Goal: Task Accomplishment & Management: Use online tool/utility

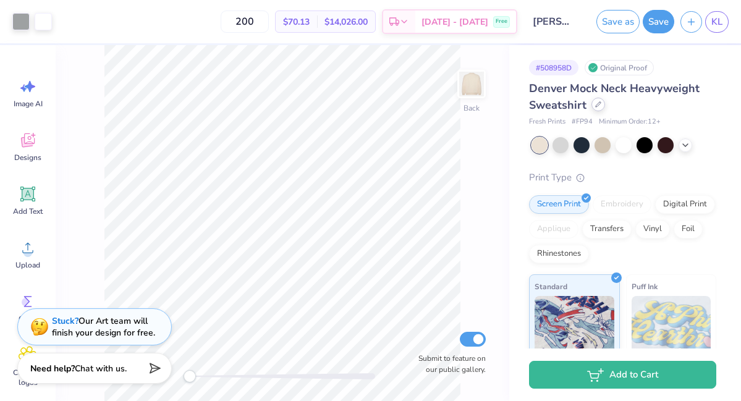
click at [599, 104] on icon at bounding box center [598, 104] width 5 height 5
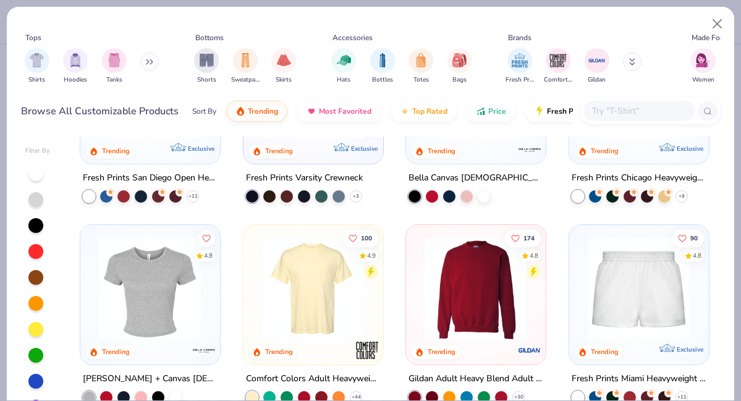
scroll to position [659, 0]
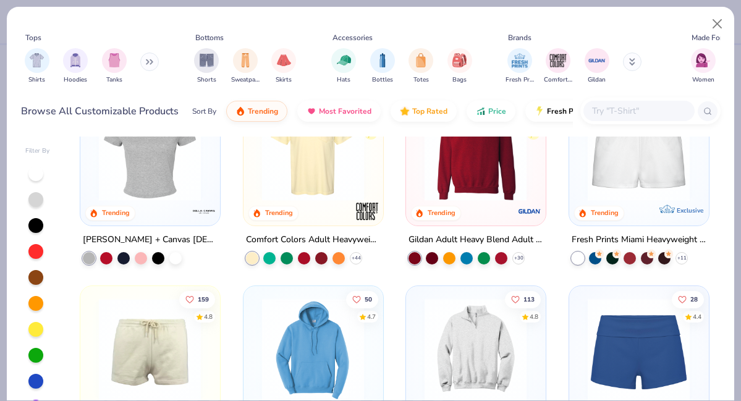
click at [606, 115] on input "text" at bounding box center [638, 111] width 95 height 14
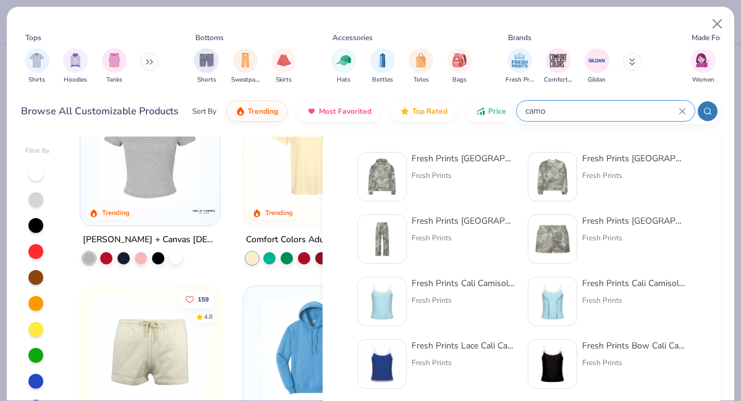
type input "camo"
click at [654, 159] on div "Fresh Prints Chicago Camo Heavyweight Crewneck" at bounding box center [634, 158] width 104 height 13
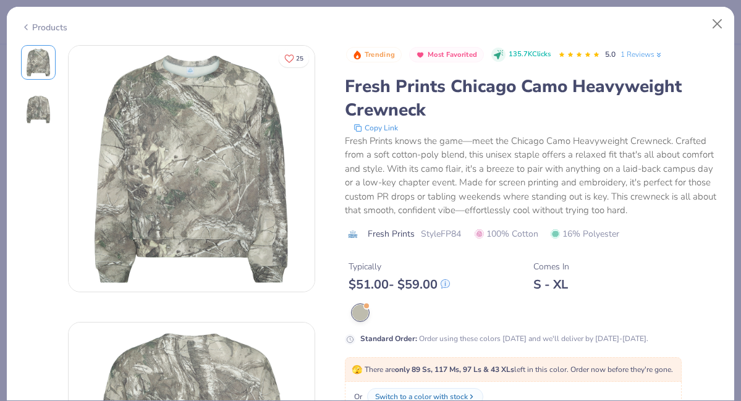
scroll to position [227, 0]
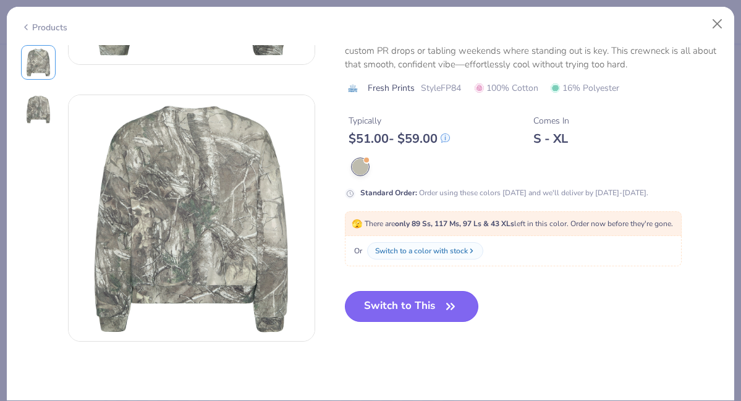
click at [447, 306] on icon "button" at bounding box center [450, 306] width 17 height 17
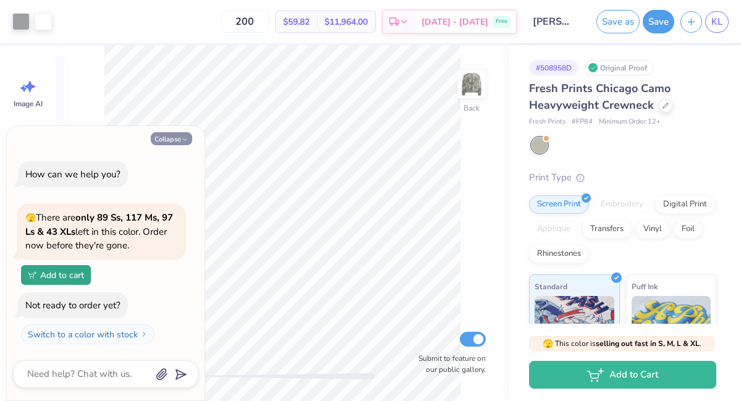
click at [181, 139] on icon "button" at bounding box center [184, 139] width 7 height 7
type textarea "x"
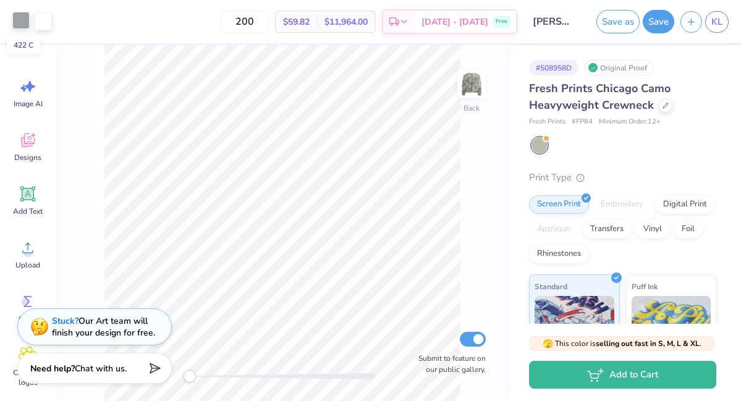
click at [20, 22] on div at bounding box center [20, 20] width 17 height 17
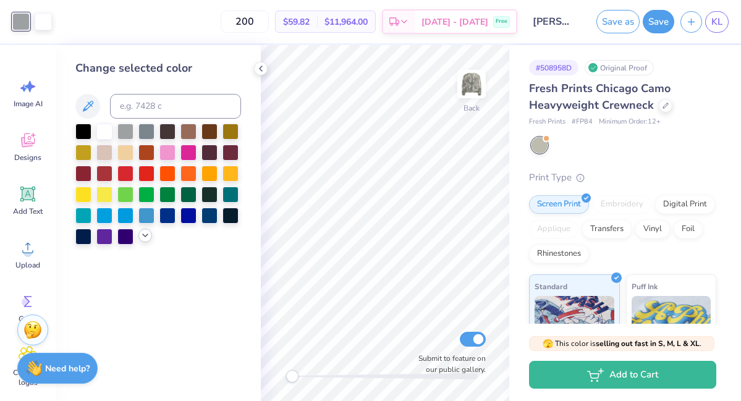
click at [146, 243] on div at bounding box center [158, 184] width 166 height 121
click at [144, 238] on icon at bounding box center [145, 235] width 10 height 10
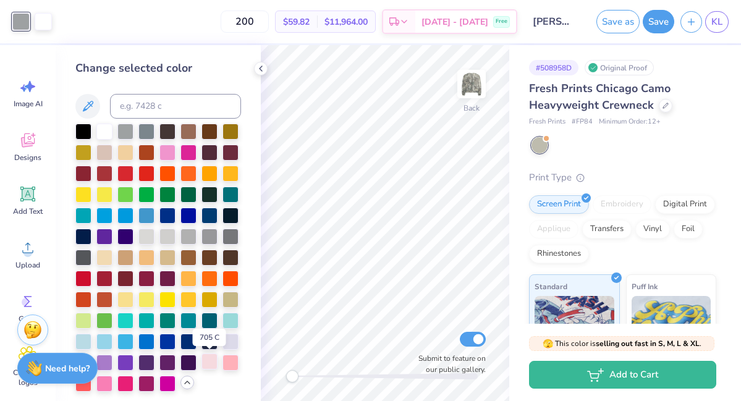
click at [205, 363] on div at bounding box center [209, 361] width 16 height 16
click at [124, 133] on div at bounding box center [125, 130] width 16 height 16
click at [235, 304] on div at bounding box center [230, 298] width 16 height 16
click at [102, 255] on div at bounding box center [104, 256] width 16 height 16
click at [143, 237] on div at bounding box center [146, 235] width 16 height 16
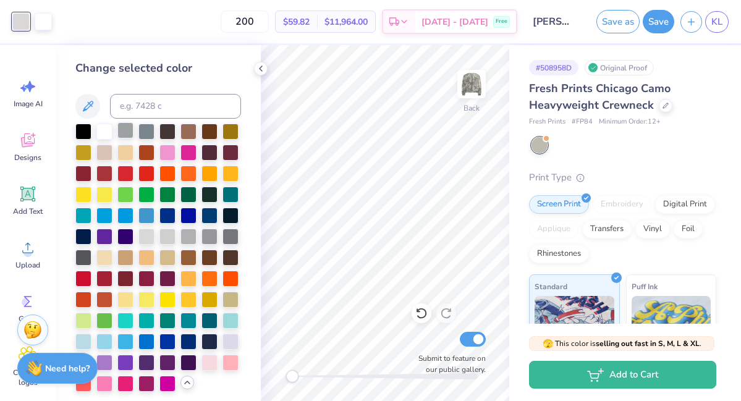
click at [122, 129] on div at bounding box center [125, 130] width 16 height 16
click at [104, 155] on div at bounding box center [104, 151] width 16 height 16
click at [203, 359] on div at bounding box center [209, 361] width 16 height 16
click at [261, 69] on icon at bounding box center [261, 69] width 10 height 10
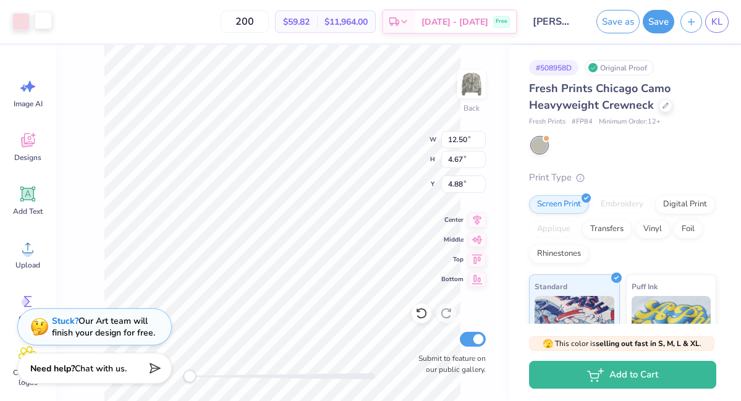
click at [46, 25] on div at bounding box center [43, 20] width 17 height 17
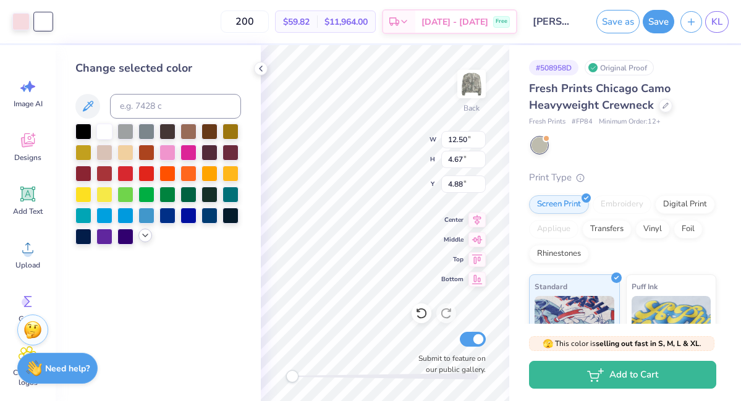
click at [145, 235] on icon at bounding box center [145, 235] width 10 height 10
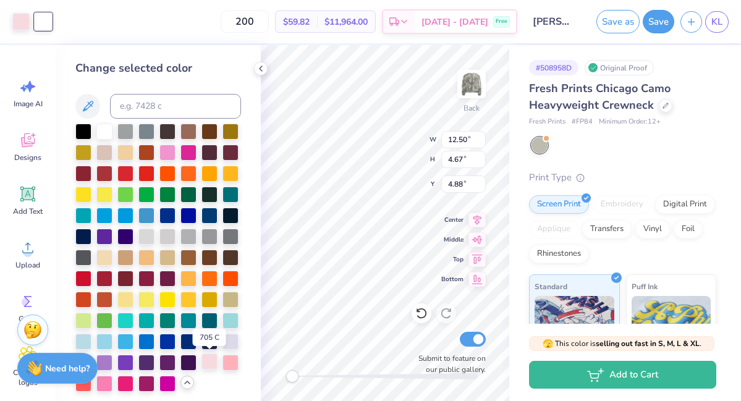
click at [207, 367] on div at bounding box center [209, 361] width 16 height 16
type input "4.89"
click at [260, 70] on icon at bounding box center [261, 69] width 10 height 10
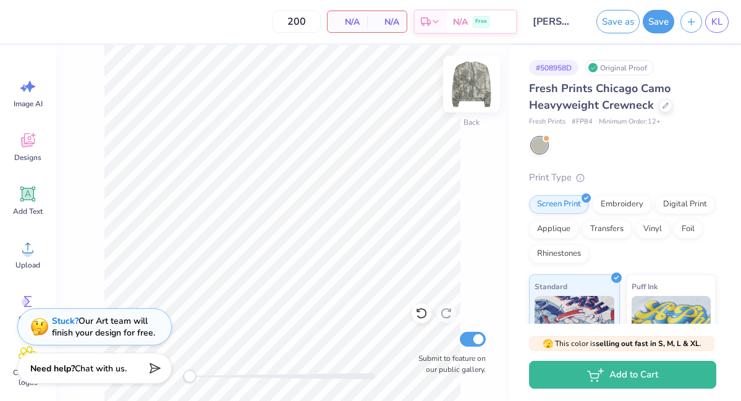
click at [466, 87] on img at bounding box center [471, 83] width 49 height 49
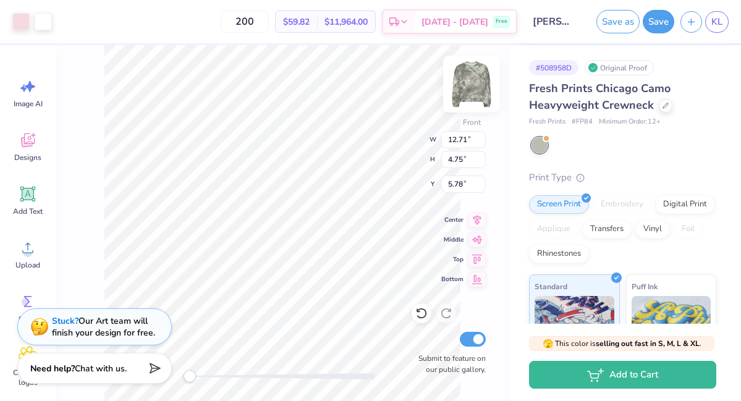
click at [472, 89] on img at bounding box center [471, 83] width 49 height 49
type input "12.50"
type input "4.67"
type input "3.03"
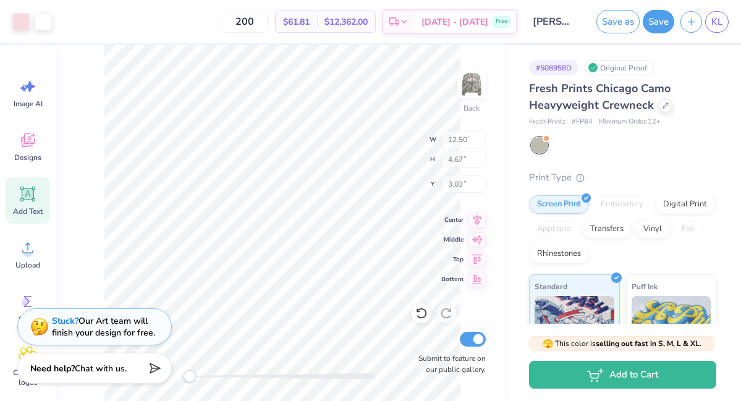
click at [25, 195] on icon at bounding box center [28, 194] width 12 height 12
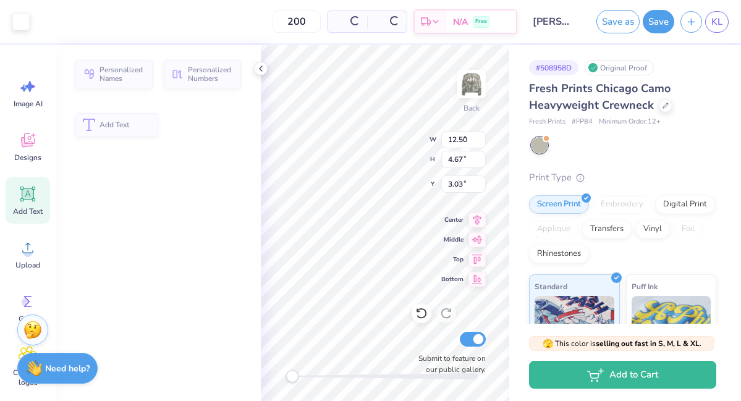
type input "6.13"
type input "1.78"
type input "9.86"
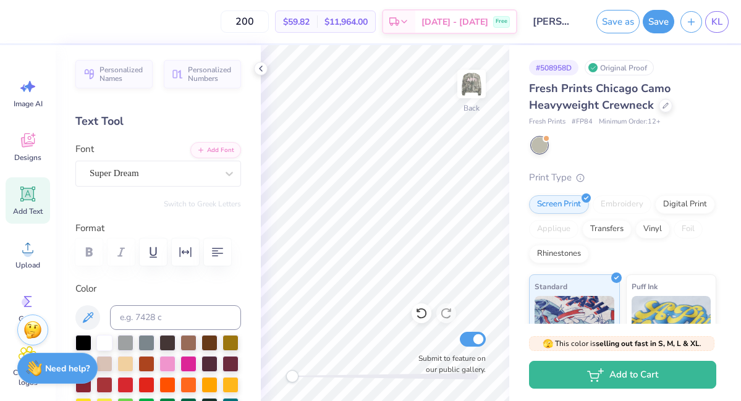
click at [36, 201] on icon at bounding box center [28, 194] width 19 height 19
click at [16, 196] on div "Add Text" at bounding box center [28, 200] width 44 height 46
type textarea "T"
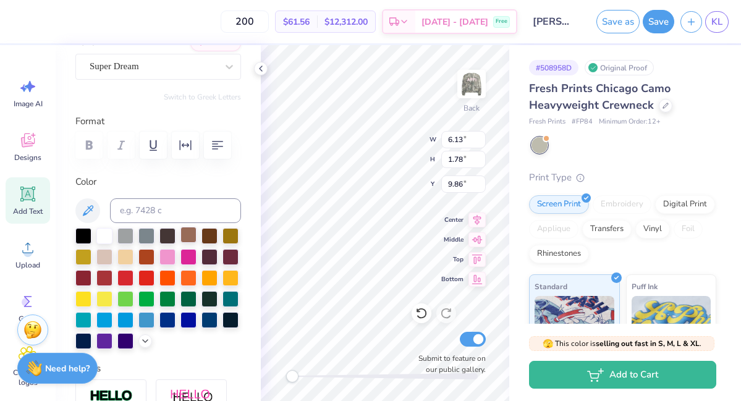
scroll to position [90, 0]
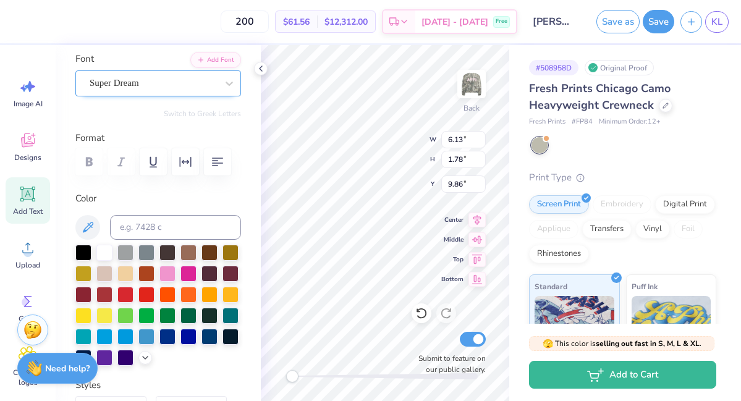
type textarea "mallard 2025"
click at [131, 84] on div "Super Dream" at bounding box center [153, 83] width 130 height 19
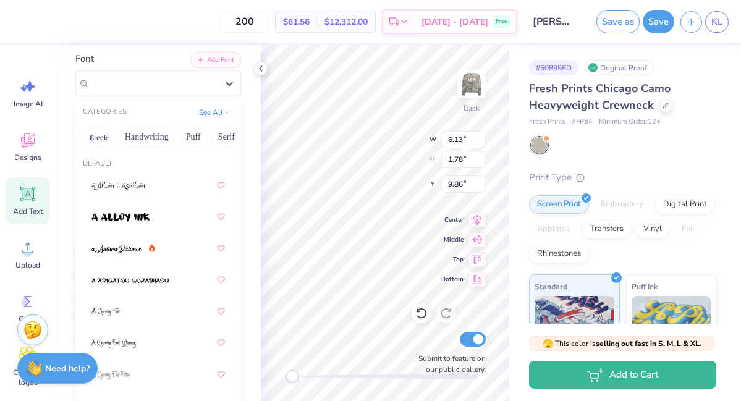
scroll to position [185, 0]
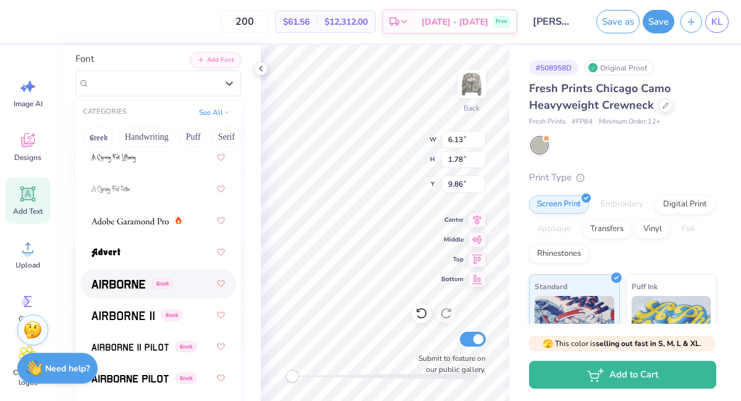
click at [132, 279] on span at bounding box center [118, 283] width 54 height 13
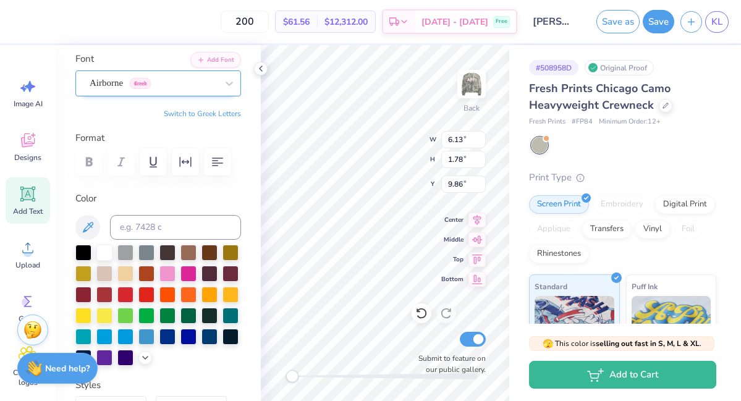
click at [143, 79] on div "Airborne Greek" at bounding box center [153, 83] width 130 height 19
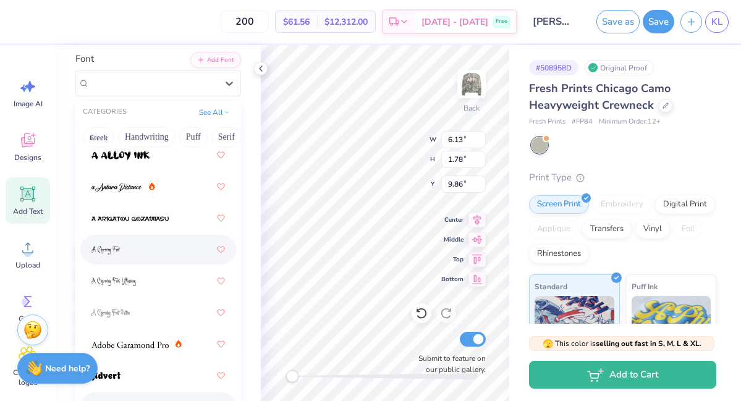
scroll to position [49, 0]
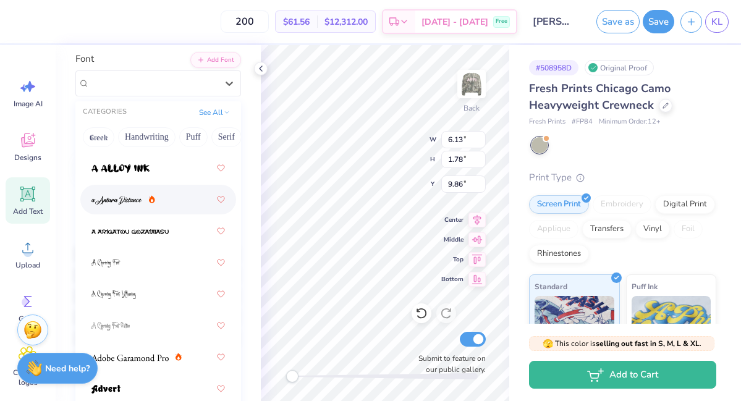
click at [124, 208] on div at bounding box center [157, 199] width 133 height 22
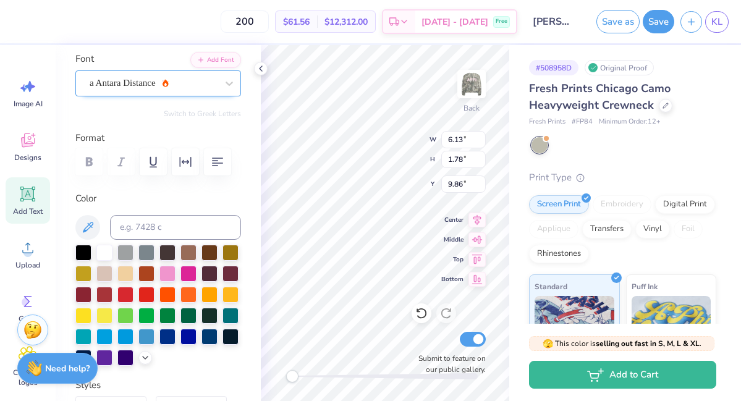
click at [134, 85] on div "a Antara Distance" at bounding box center [153, 83] width 130 height 19
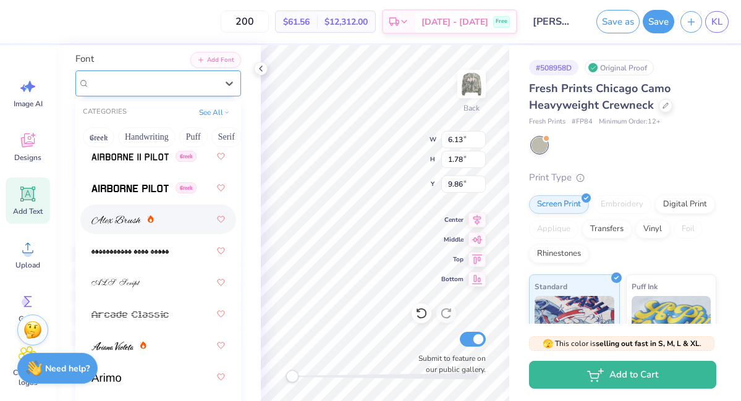
scroll to position [381, 0]
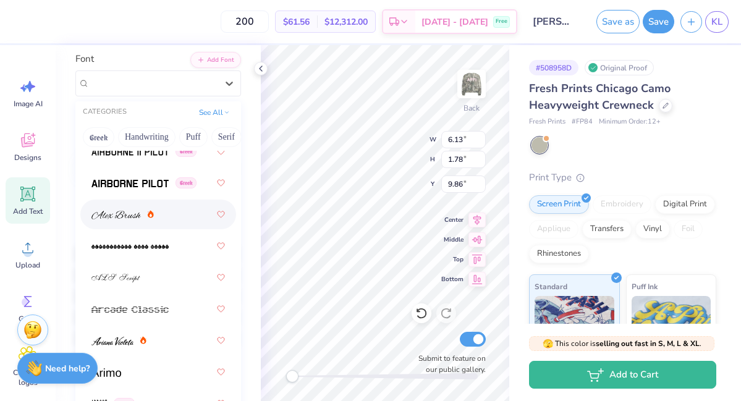
click at [129, 222] on div at bounding box center [157, 214] width 133 height 22
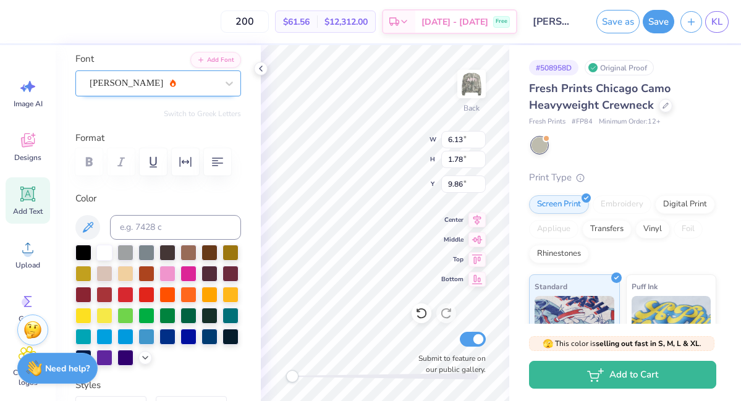
click at [125, 92] on div "[PERSON_NAME]" at bounding box center [153, 83] width 130 height 19
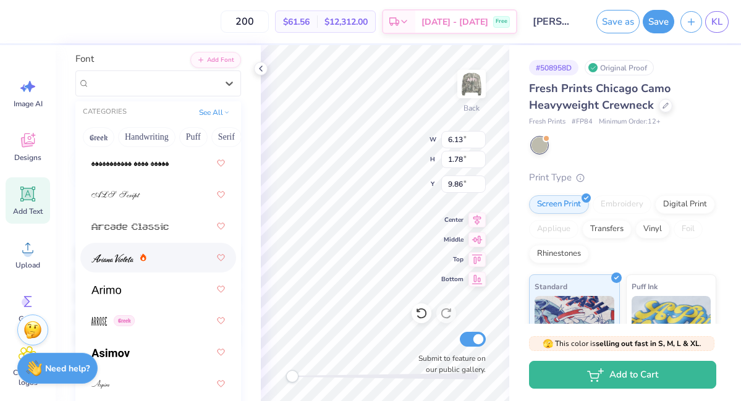
scroll to position [465, 0]
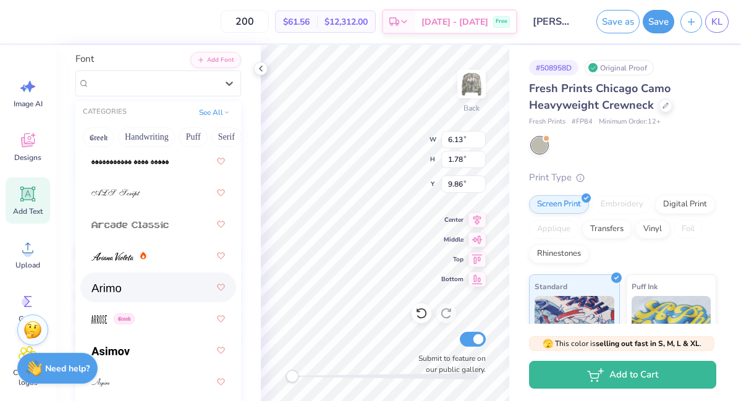
click at [130, 294] on div at bounding box center [157, 287] width 133 height 22
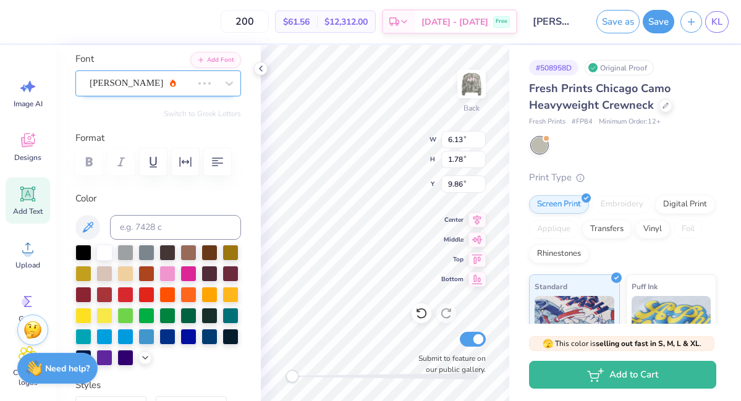
click at [173, 88] on div "[PERSON_NAME]" at bounding box center [140, 83] width 105 height 19
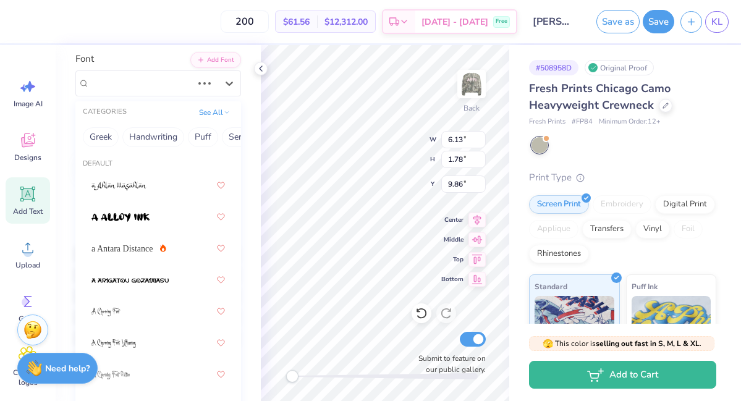
click at [253, 91] on div "Personalized Names Personalized Numbers Text Tool Add Font Font option [PERSON_…" at bounding box center [158, 223] width 205 height 356
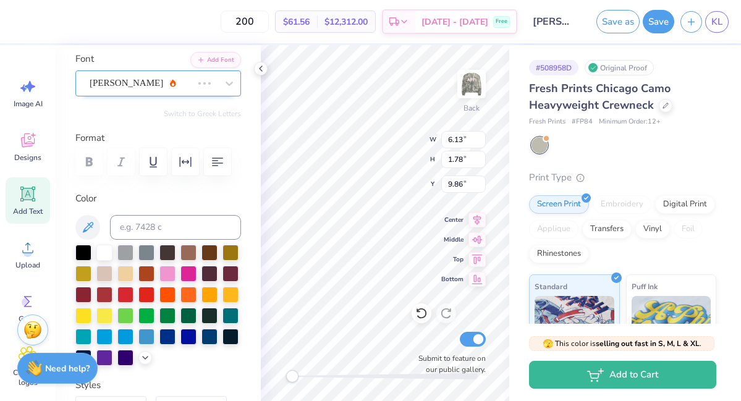
click at [190, 80] on div "[PERSON_NAME]" at bounding box center [140, 83] width 105 height 19
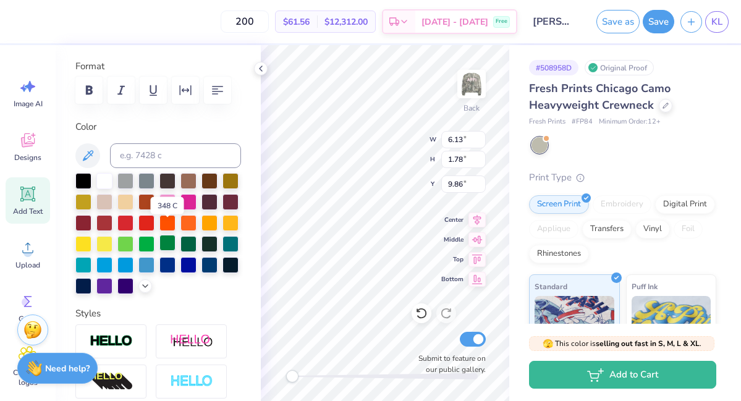
scroll to position [177, 0]
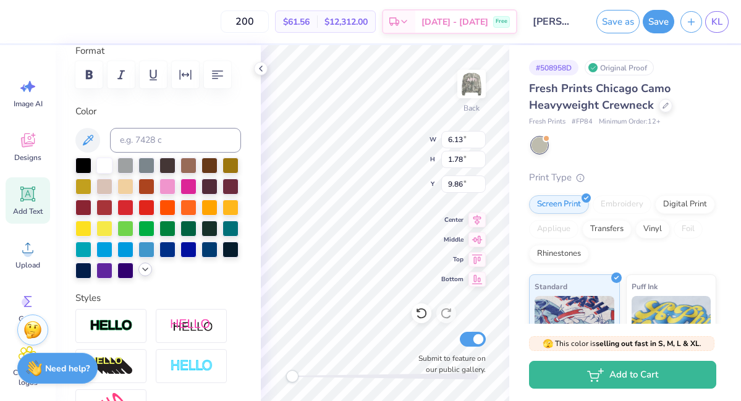
click at [147, 272] on icon at bounding box center [145, 269] width 10 height 10
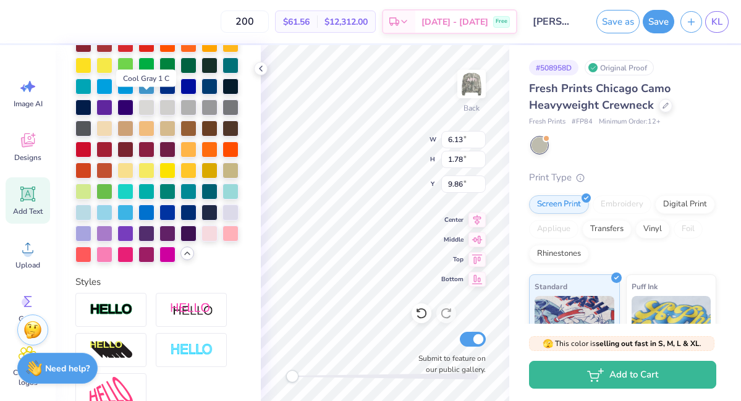
scroll to position [344, 0]
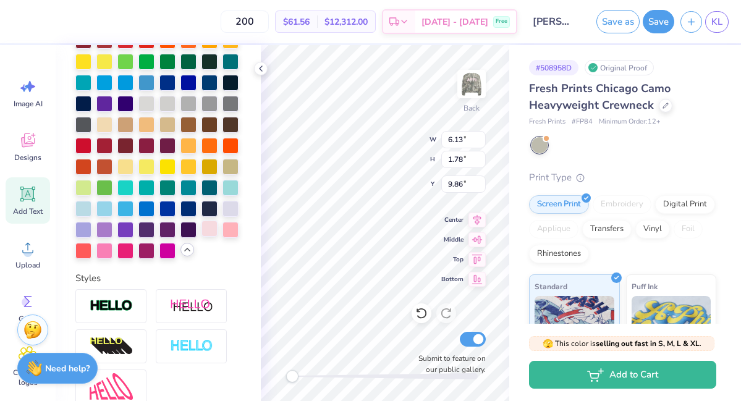
click at [205, 231] on div at bounding box center [209, 229] width 16 height 16
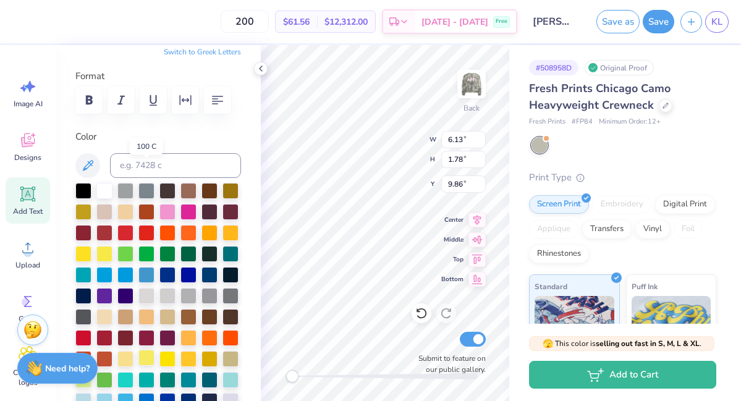
scroll to position [0, 0]
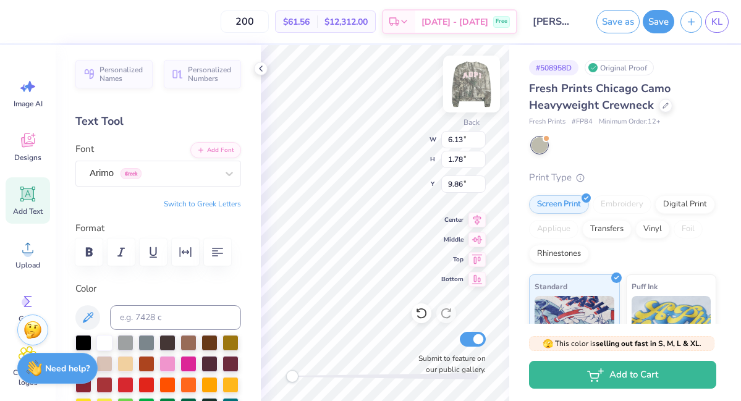
click at [468, 86] on img at bounding box center [471, 83] width 49 height 49
type input "8.11"
type input "4.98"
type input "11.11"
type input "12.71"
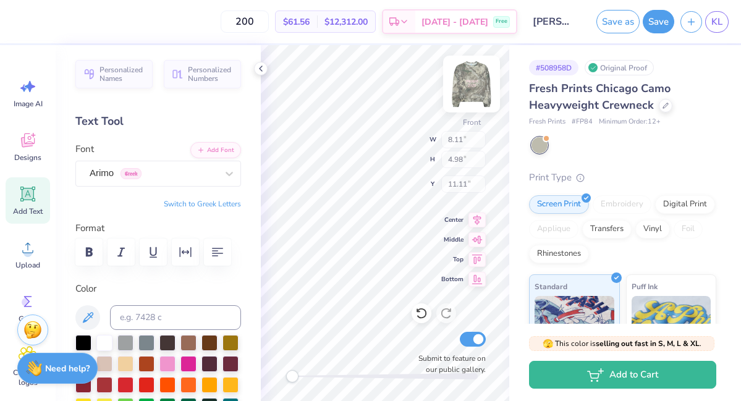
type input "4.75"
type input "5.75"
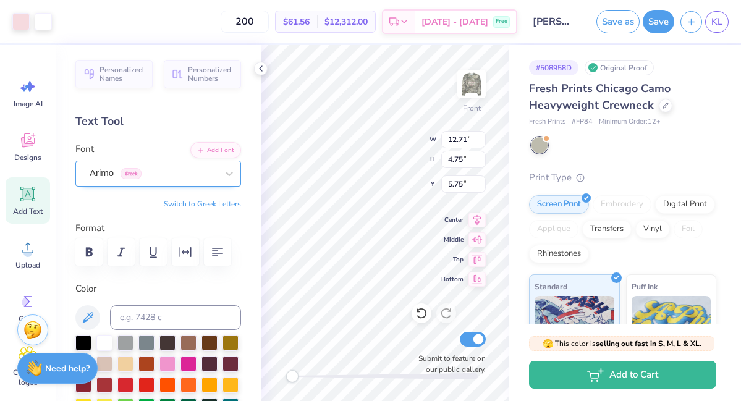
click at [214, 172] on div "Arimo Greek" at bounding box center [153, 173] width 130 height 19
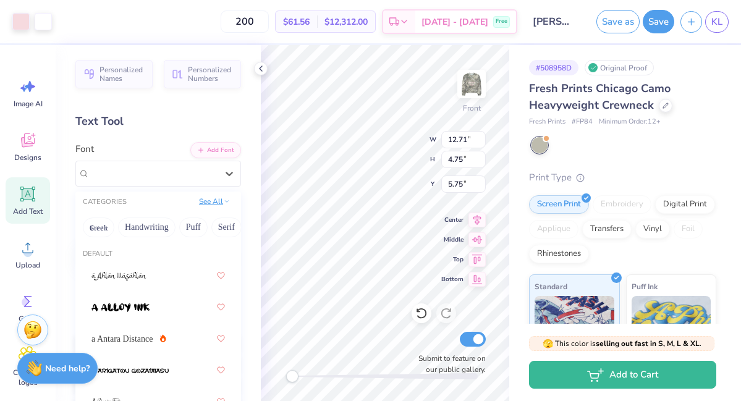
click at [219, 203] on button "See All" at bounding box center [214, 201] width 38 height 12
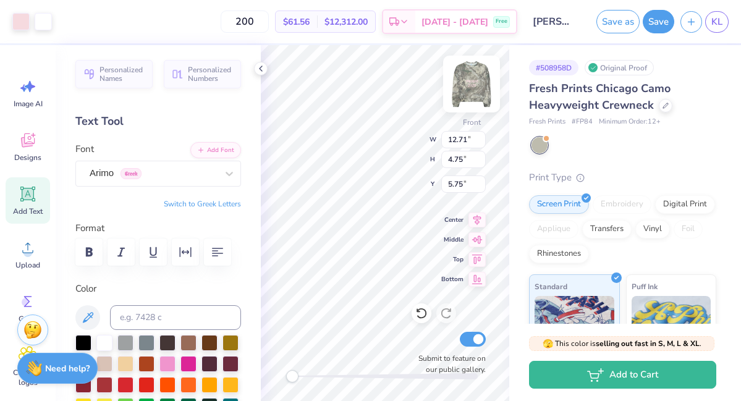
click at [479, 85] on img at bounding box center [471, 83] width 49 height 49
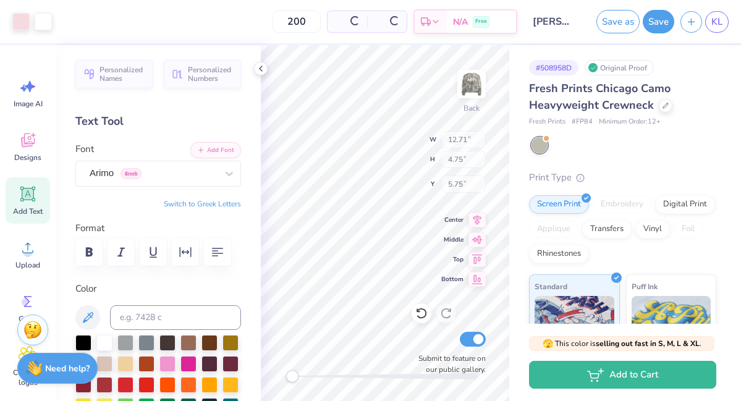
type input "12.50"
type input "4.67"
type input "3.04"
type input "7.97"
type input "4.90"
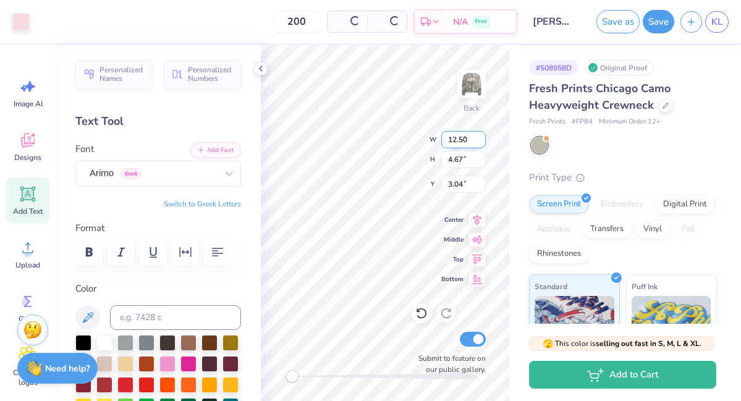
type input "8.30"
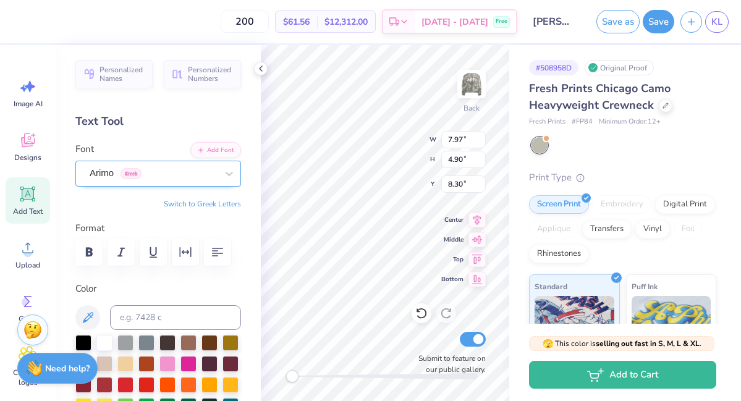
click at [211, 170] on div "Arimo Greek" at bounding box center [153, 173] width 130 height 19
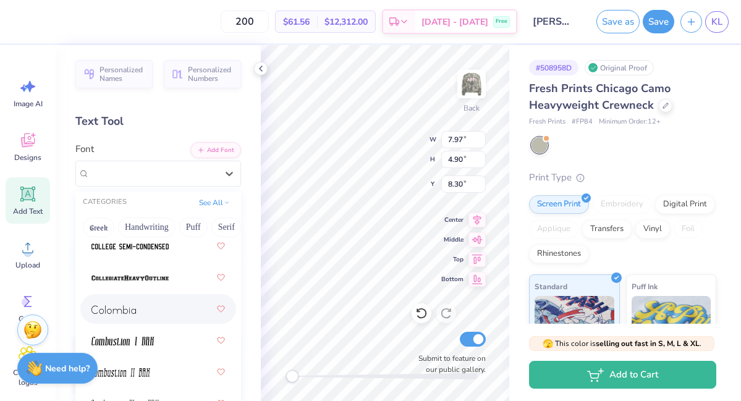
scroll to position [2362, 0]
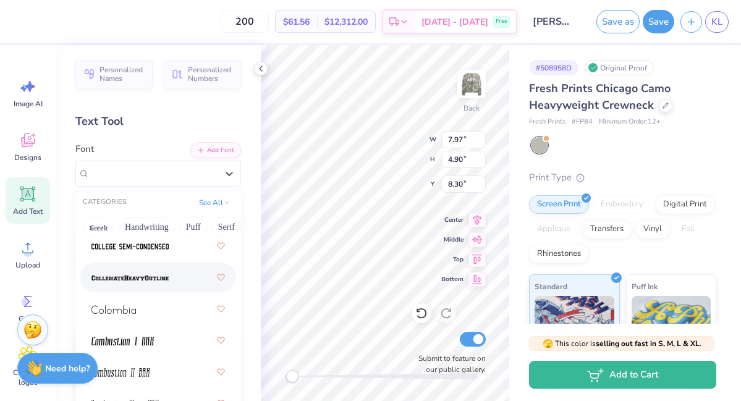
click at [166, 284] on div at bounding box center [157, 277] width 133 height 22
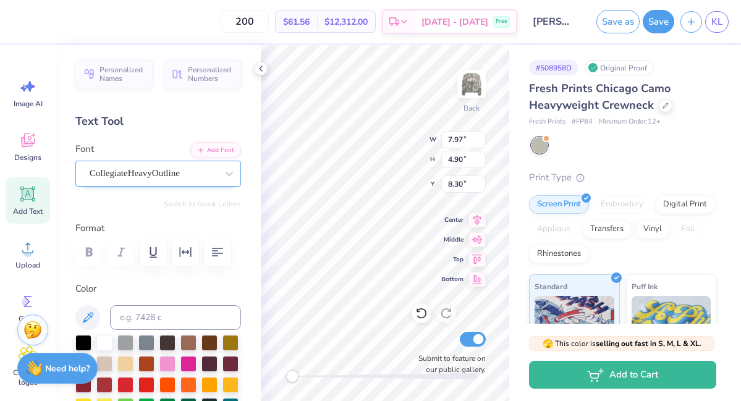
click at [177, 172] on div "CollegiateHeavyOutline" at bounding box center [153, 173] width 130 height 19
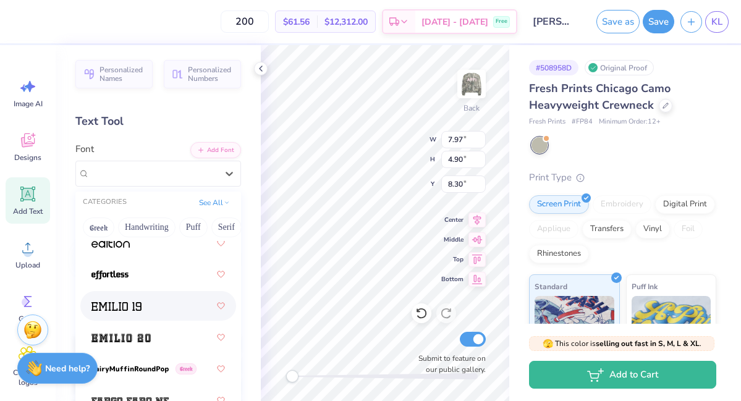
scroll to position [3550, 0]
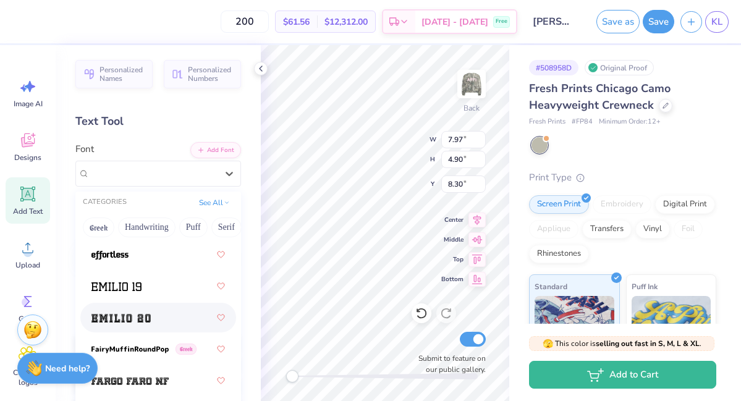
click at [154, 323] on div at bounding box center [157, 317] width 133 height 22
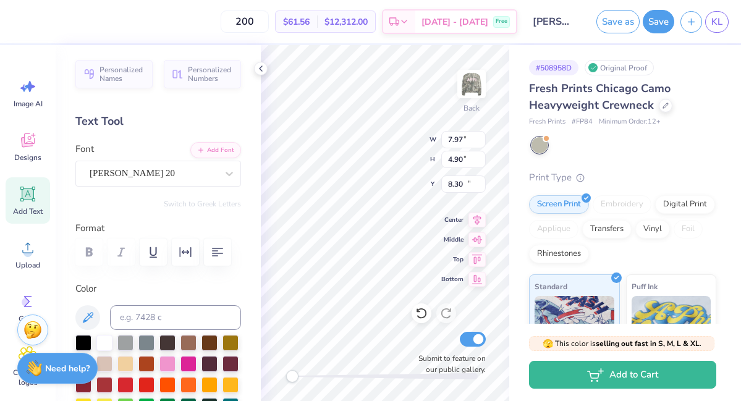
type input "5.65"
type input "1.99"
type input "11.44"
click at [227, 172] on icon at bounding box center [229, 174] width 7 height 4
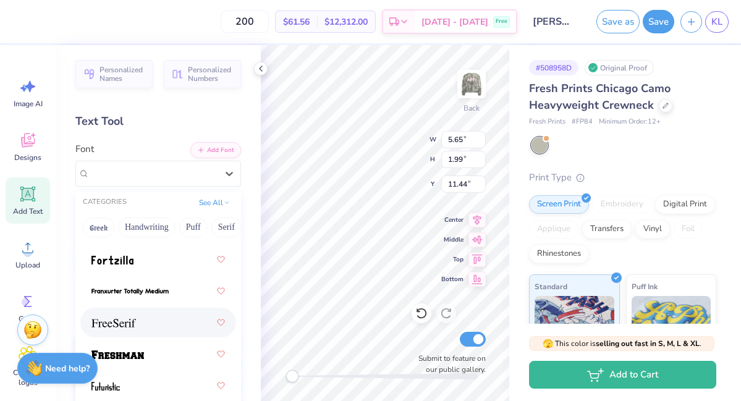
scroll to position [3841, 0]
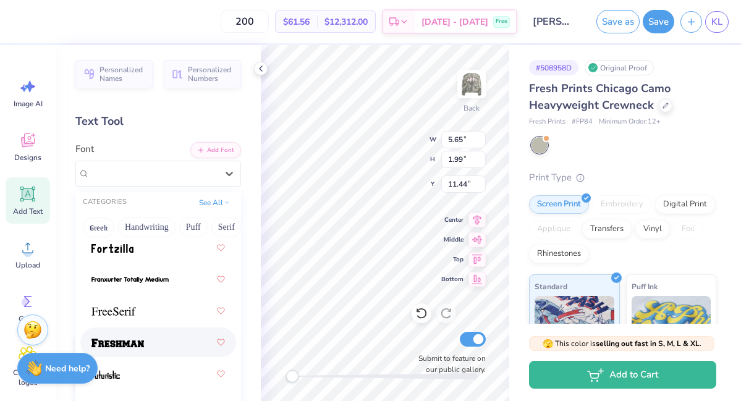
click at [175, 339] on div at bounding box center [157, 342] width 133 height 22
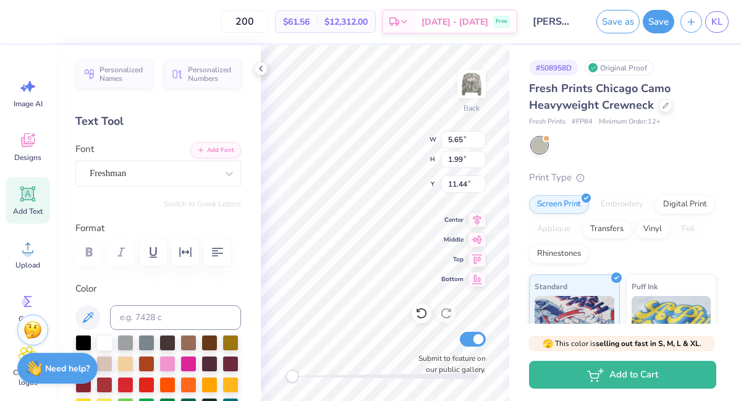
scroll to position [1, 0]
type textarea "mallard 2025"
click at [444, 141] on div "Back W 4.14 4.14 " H 1.75 1.75 " Y 3.12 3.12 " Center Middle Top Bottom Submit …" at bounding box center [385, 223] width 248 height 356
click at [452, 153] on input "1.75" at bounding box center [463, 159] width 44 height 17
click at [512, 106] on div "# 508958D Original Proof Fresh Prints Chicago Camo Heavyweight Crewneck Fresh P…" at bounding box center [625, 299] width 232 height 509
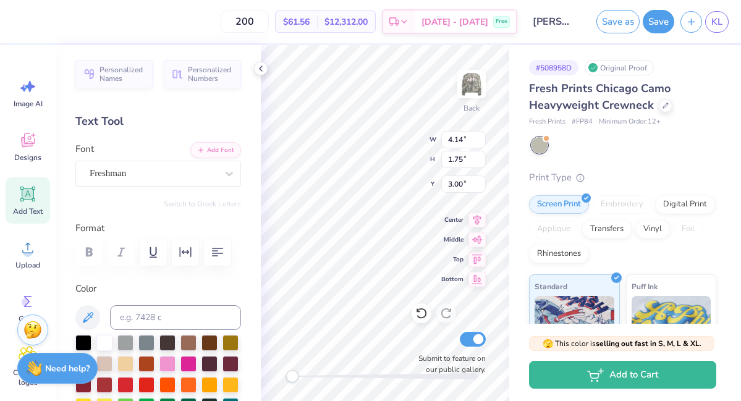
type textarea "mallard 2025"
click at [513, 166] on div "# 508958D Original Proof Fresh Prints Chicago Camo Heavyweight Crewneck Fresh P…" at bounding box center [625, 299] width 232 height 509
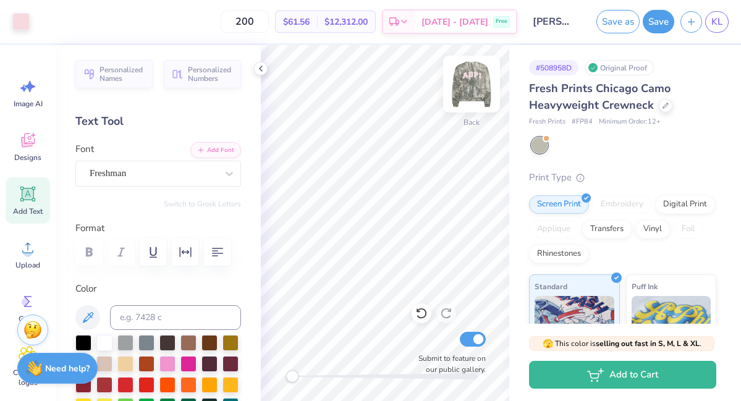
click at [466, 85] on img at bounding box center [471, 83] width 49 height 49
click at [466, 85] on img at bounding box center [471, 84] width 25 height 25
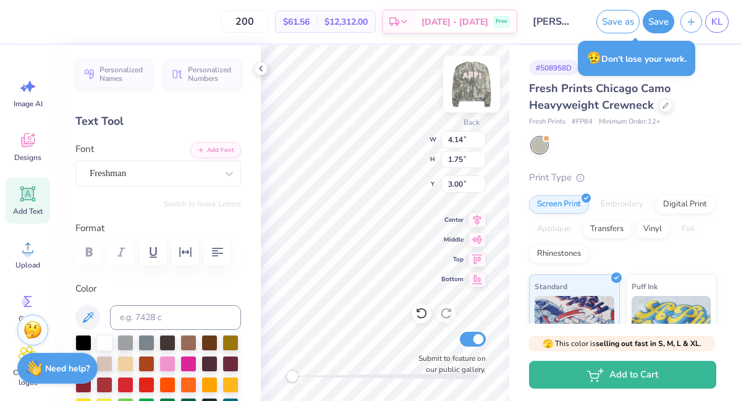
type textarea "mallard"
click at [515, 126] on div "# 508958D Original Proof Fresh Prints Chicago Camo Heavyweight Crewneck Fresh P…" at bounding box center [625, 299] width 232 height 509
click at [510, 116] on div "# 508958D Original Proof Fresh Prints Chicago Camo Heavyweight Crewneck Fresh P…" at bounding box center [625, 299] width 232 height 509
click at [232, 175] on icon at bounding box center [229, 173] width 12 height 12
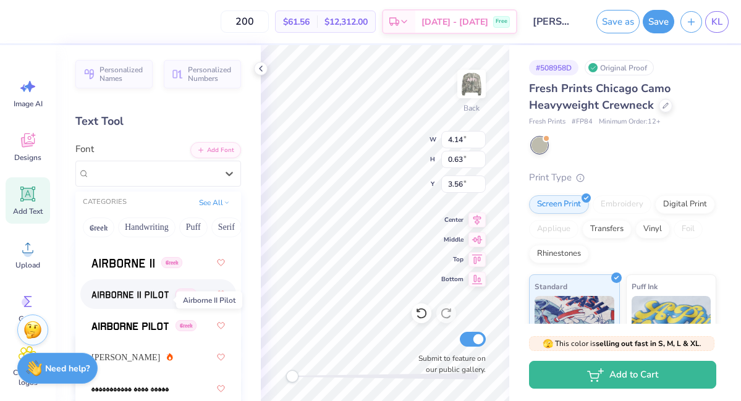
scroll to position [329, 0]
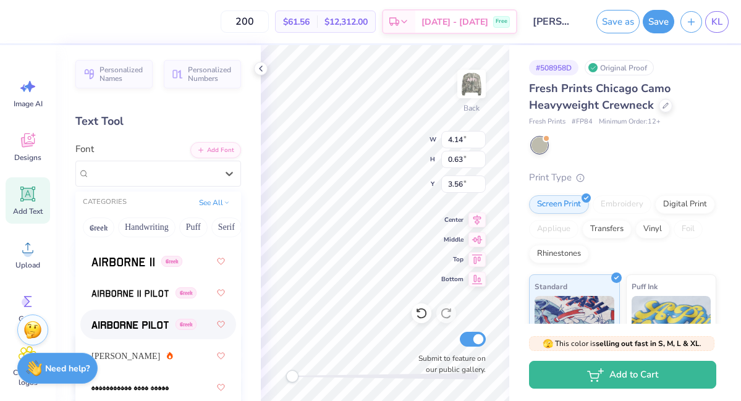
click at [134, 323] on img at bounding box center [129, 325] width 77 height 9
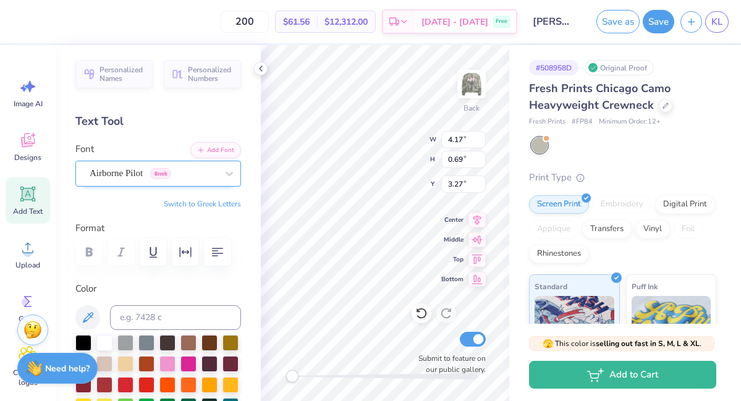
click at [197, 171] on div "Airborne Pilot Greek" at bounding box center [153, 173] width 130 height 19
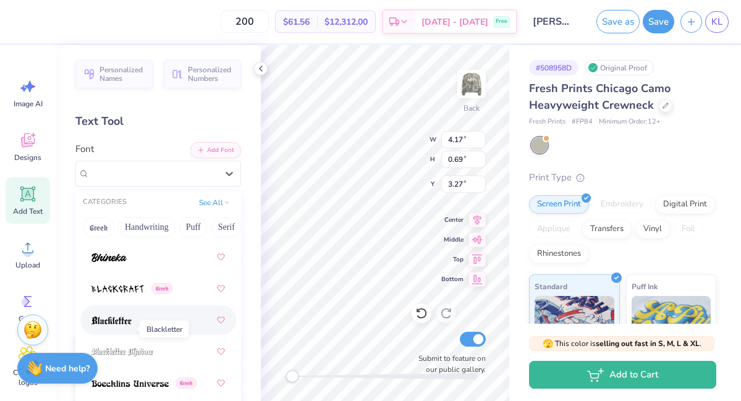
scroll to position [891, 0]
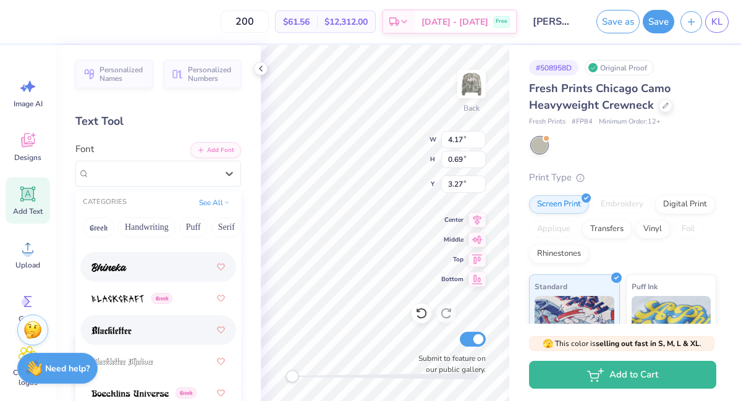
click at [122, 276] on div at bounding box center [157, 267] width 133 height 22
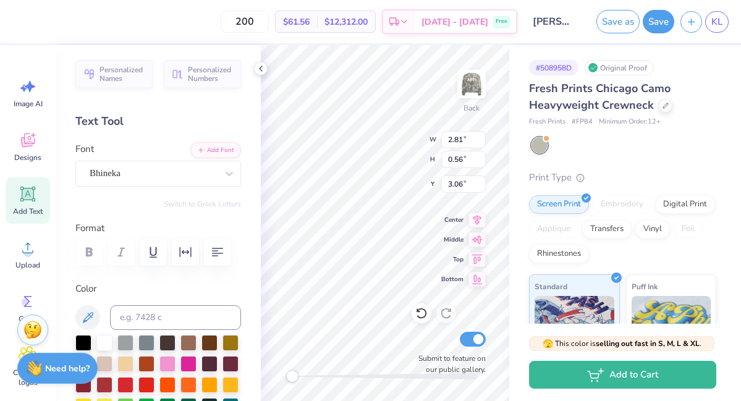
click at [184, 177] on div "Bhineka" at bounding box center [153, 173] width 130 height 19
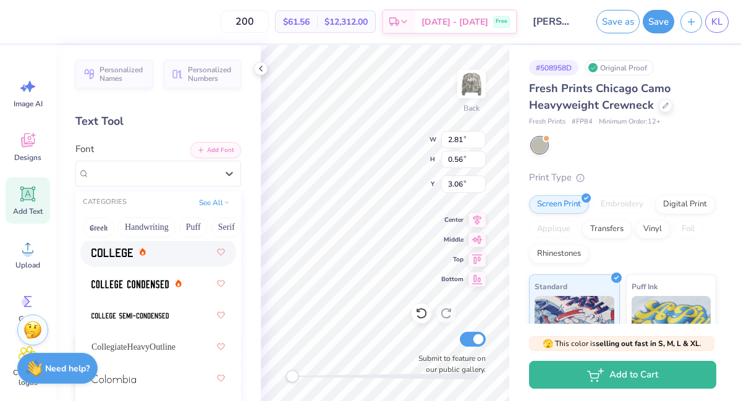
scroll to position [2294, 0]
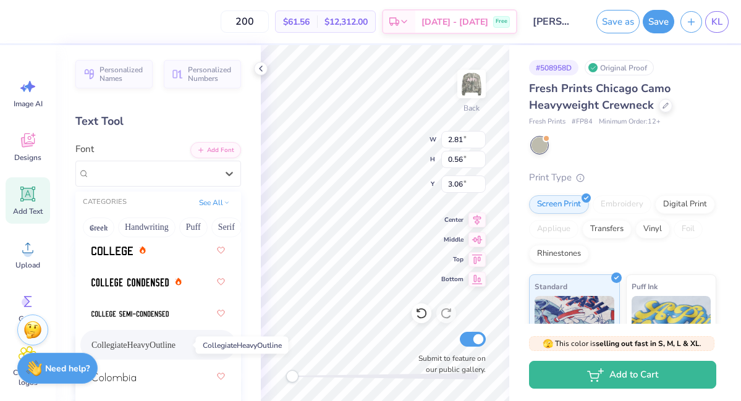
click at [158, 340] on span "CollegiateHeavyOutline" at bounding box center [133, 345] width 84 height 13
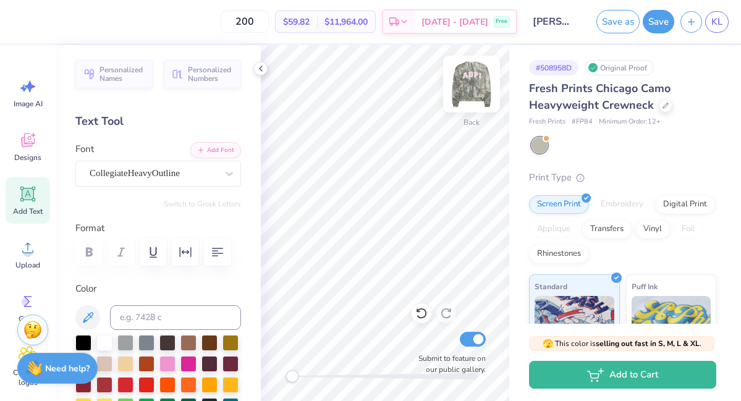
click at [467, 88] on img at bounding box center [471, 83] width 49 height 49
click at [478, 81] on img at bounding box center [471, 83] width 49 height 49
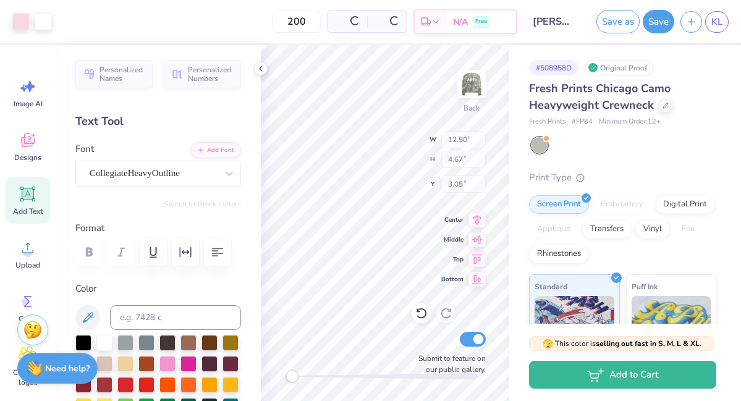
type input "12.50"
type input "4.67"
type input "3.05"
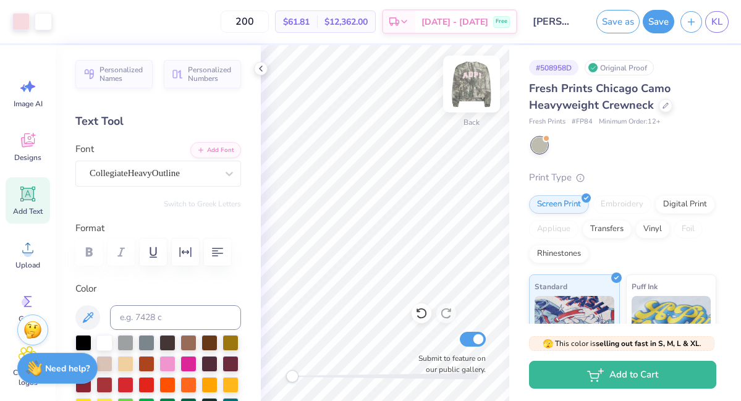
click at [465, 91] on img at bounding box center [471, 83] width 49 height 49
click at [155, 176] on div "CollegiateHeavyOutline" at bounding box center [153, 173] width 130 height 19
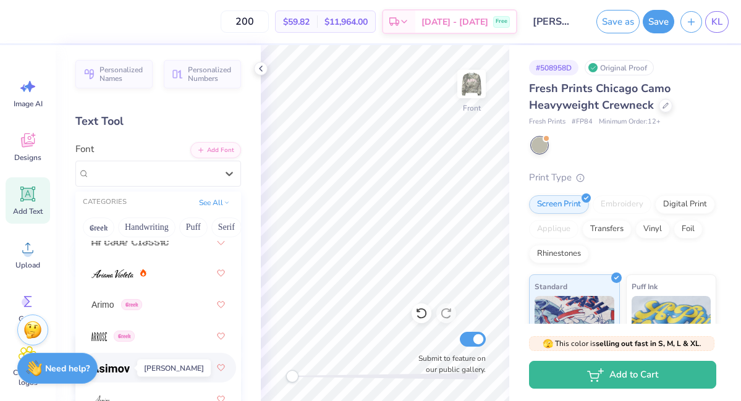
scroll to position [542, 0]
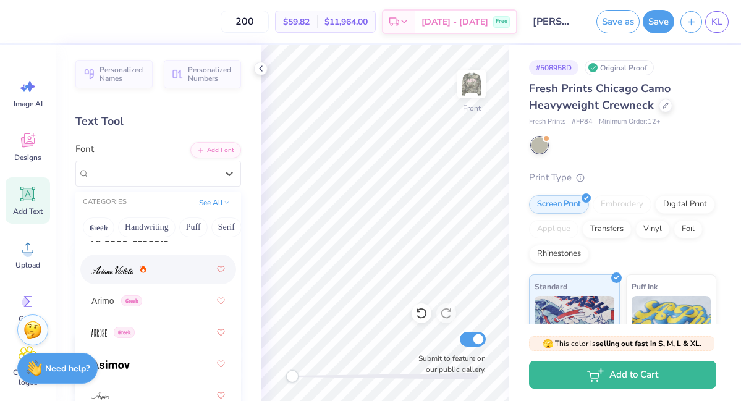
click at [113, 274] on span at bounding box center [112, 269] width 42 height 13
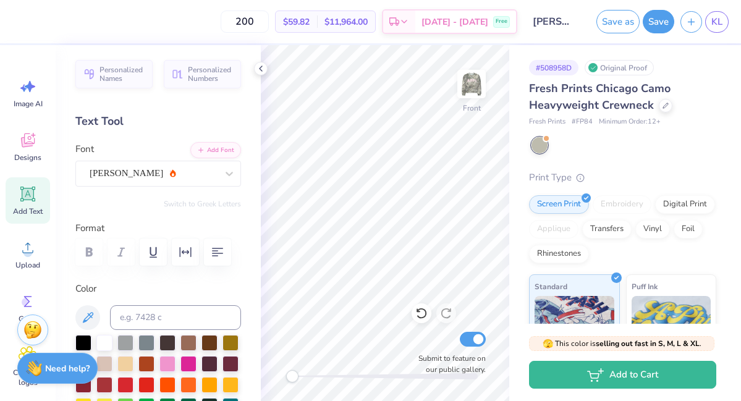
click at [40, 198] on div "Add Text" at bounding box center [28, 200] width 44 height 46
type textarea "T"
type textarea "mallard 2025"
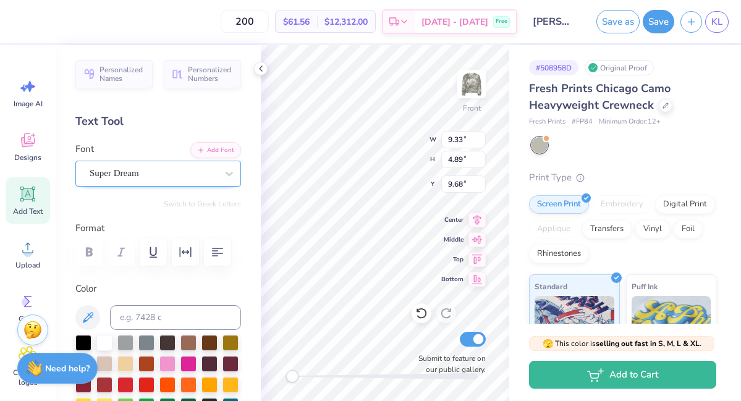
click at [200, 171] on div "Super Dream" at bounding box center [153, 173] width 130 height 19
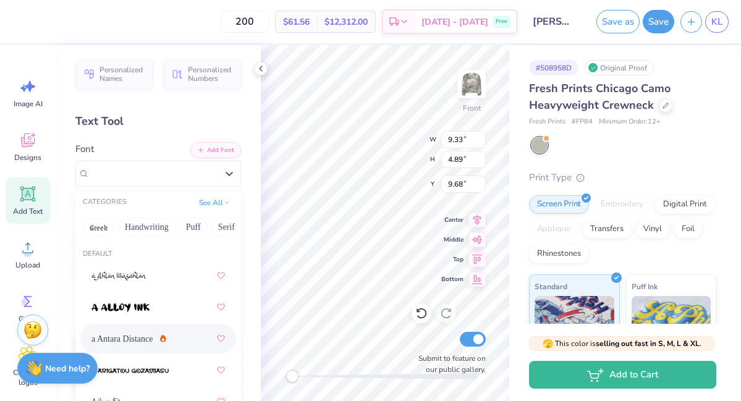
click at [150, 332] on div "a Antara Distance" at bounding box center [157, 338] width 133 height 22
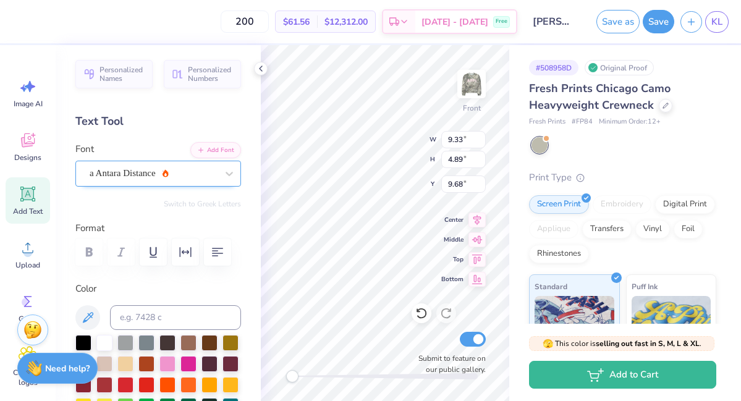
click at [147, 181] on div "a Antara Distance" at bounding box center [153, 173] width 130 height 19
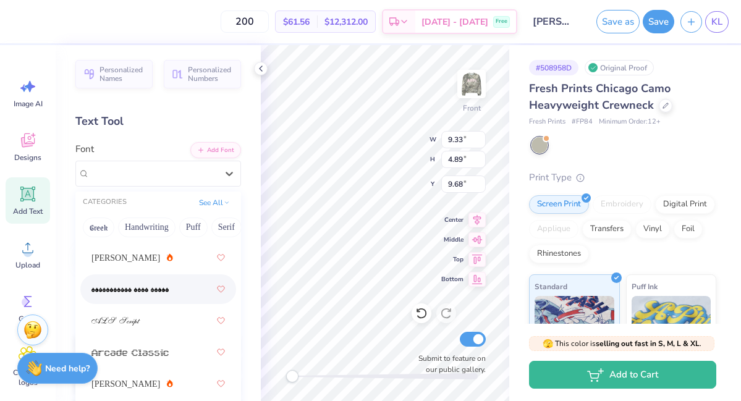
scroll to position [429, 0]
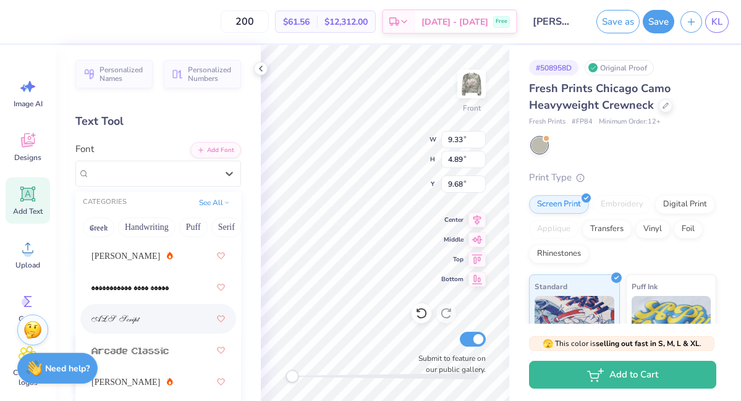
click at [153, 315] on div at bounding box center [157, 319] width 133 height 22
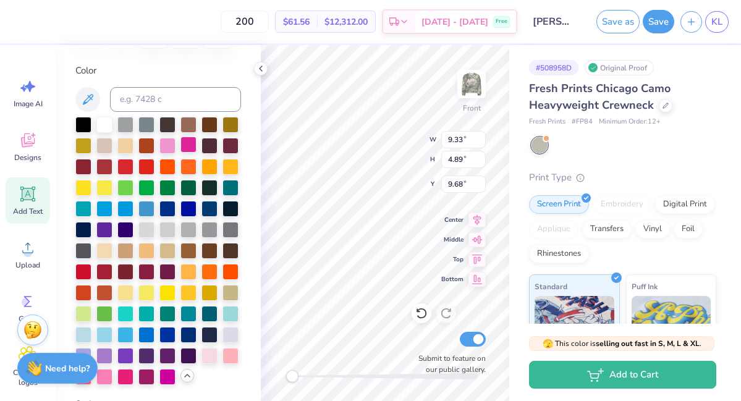
scroll to position [328, 0]
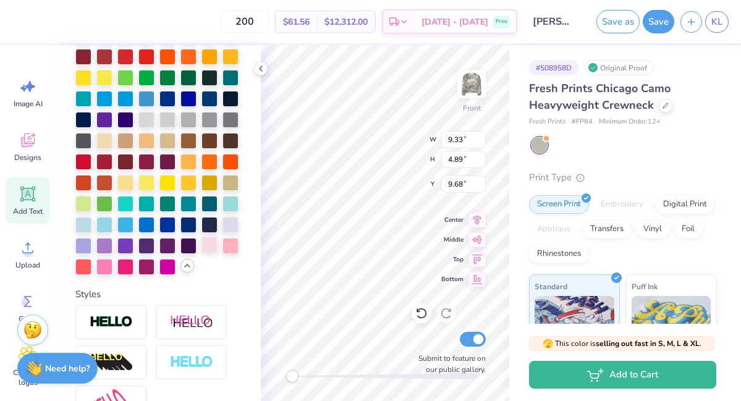
click at [213, 248] on div at bounding box center [209, 245] width 16 height 16
type textarea "mallard 2025"
click at [521, 172] on div "# 508958D Original Proof Fresh Prints Chicago Camo Heavyweight Crewneck Fresh P…" at bounding box center [625, 299] width 232 height 509
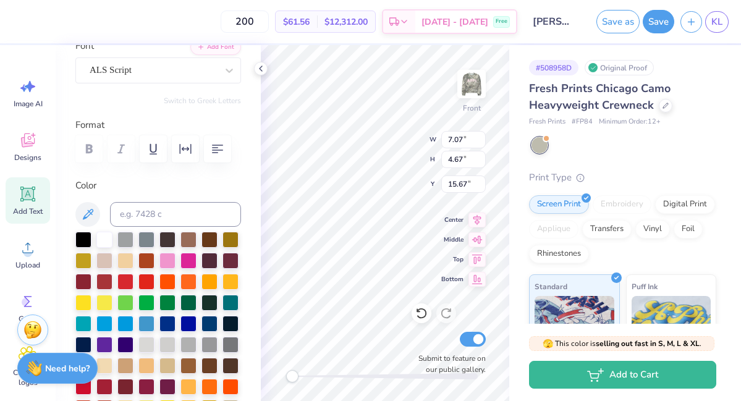
scroll to position [85, 0]
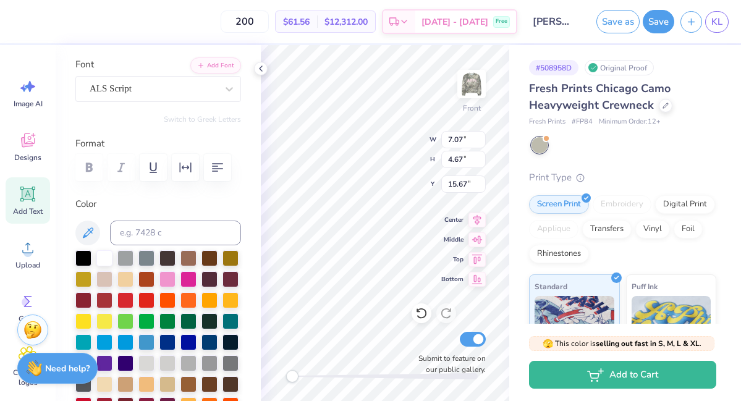
click at [90, 169] on div at bounding box center [158, 167] width 166 height 27
click at [138, 90] on div "ALS Script" at bounding box center [153, 88] width 130 height 19
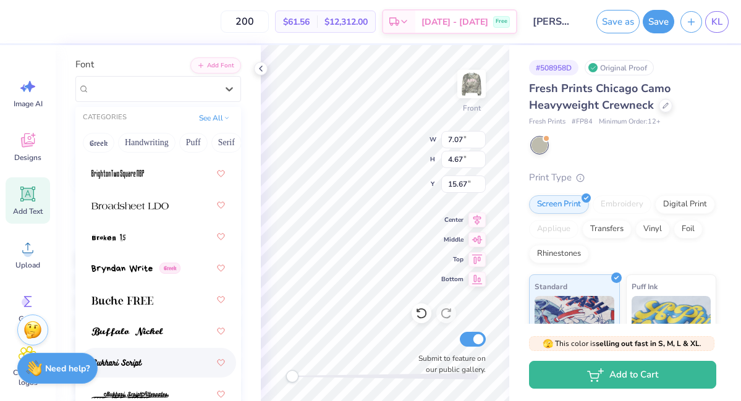
scroll to position [1468, 0]
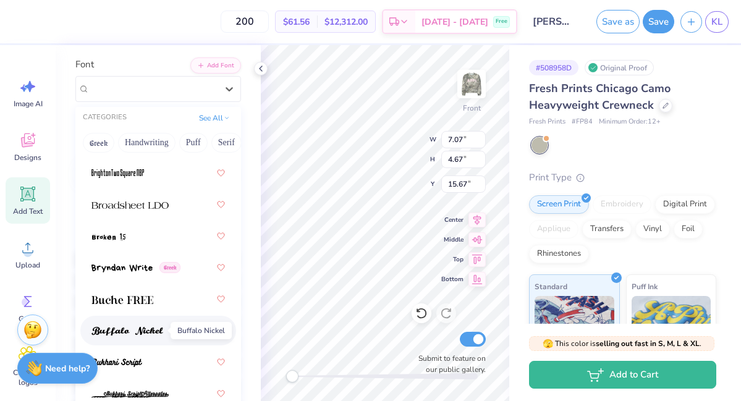
click at [123, 324] on span at bounding box center [127, 330] width 72 height 13
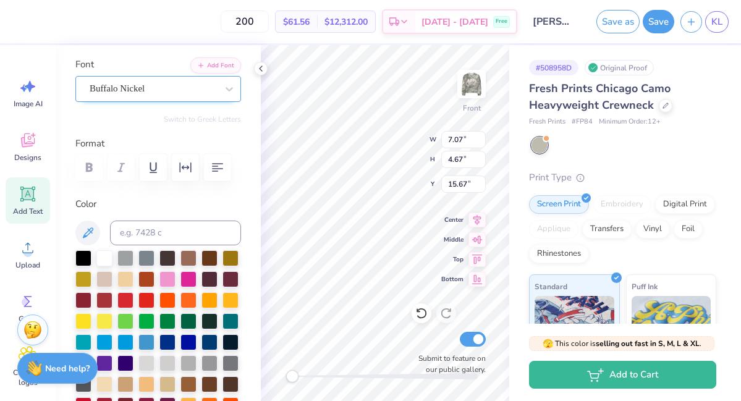
click at [196, 94] on div "Buffalo Nickel" at bounding box center [153, 88] width 130 height 19
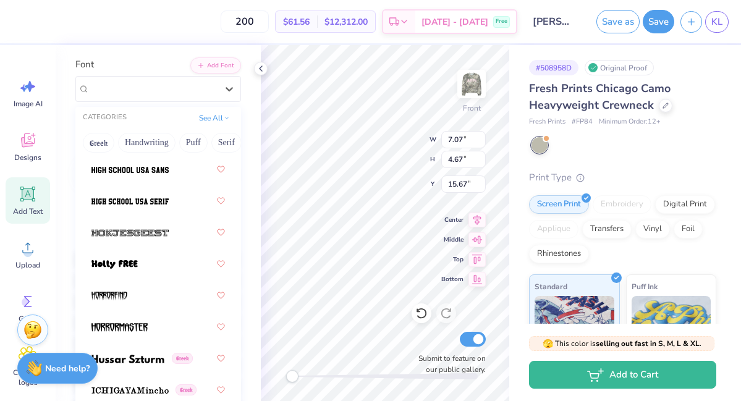
scroll to position [4640, 0]
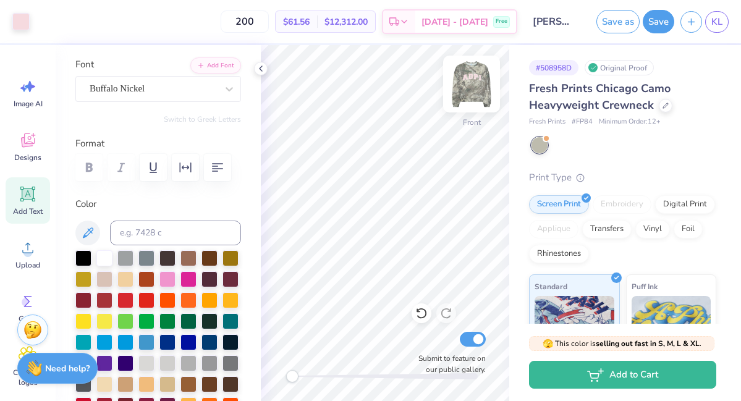
click at [465, 98] on img at bounding box center [471, 83] width 49 height 49
